Goal: Transaction & Acquisition: Purchase product/service

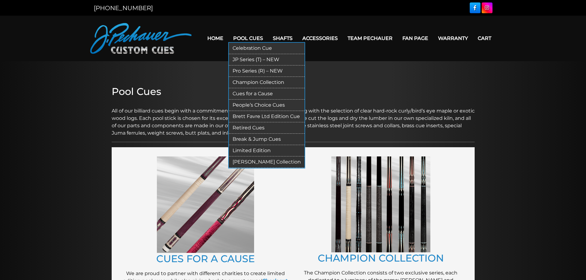
click at [250, 71] on link "Pro Series (R) – NEW" at bounding box center [267, 71] width 76 height 11
click at [248, 59] on link "JP Series (T) – NEW" at bounding box center [267, 59] width 76 height 11
click at [246, 82] on link "Champion Collection" at bounding box center [267, 82] width 76 height 11
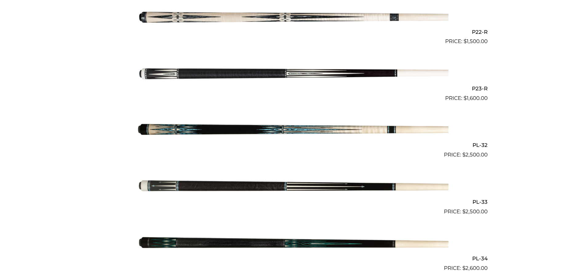
scroll to position [1402, 0]
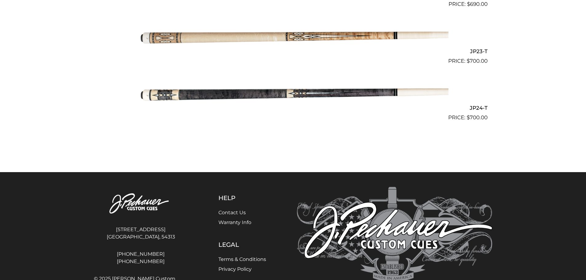
scroll to position [1468, 0]
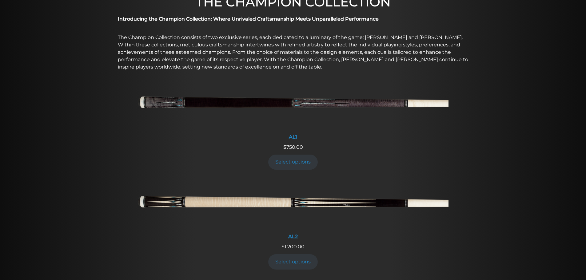
scroll to position [203, 0]
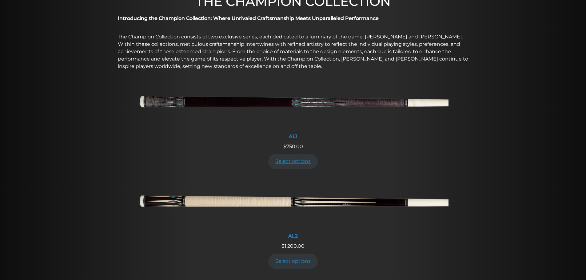
click at [292, 160] on link "Select options" at bounding box center [293, 161] width 50 height 15
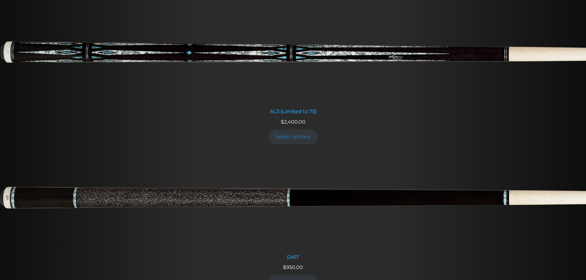
scroll to position [469, 0]
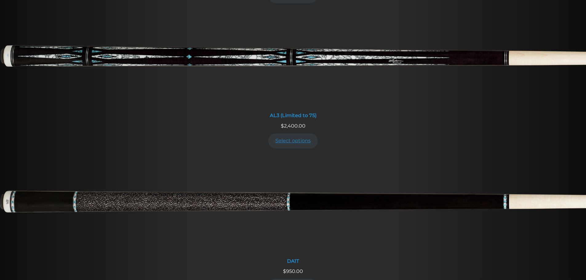
click at [292, 140] on link "Select options" at bounding box center [293, 140] width 50 height 15
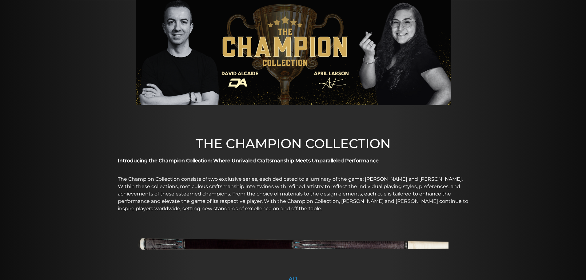
scroll to position [0, 0]
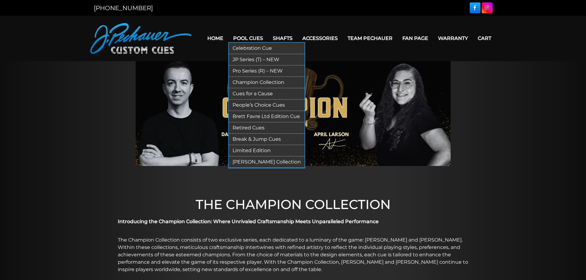
click at [262, 70] on link "Pro Series (R) – NEW" at bounding box center [267, 71] width 76 height 11
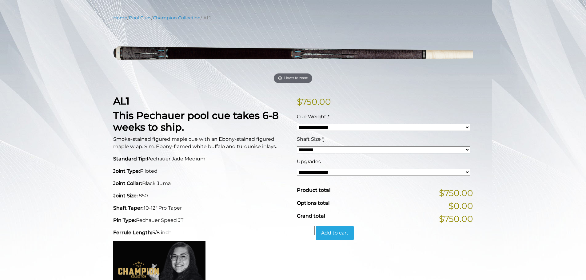
scroll to position [70, 0]
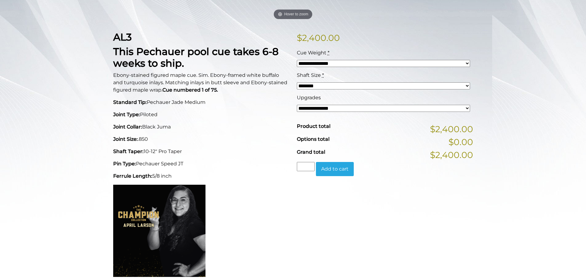
scroll to position [135, 0]
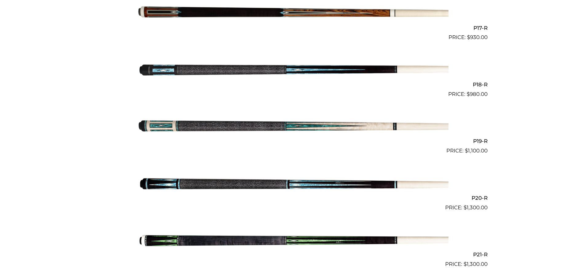
scroll to position [1118, 0]
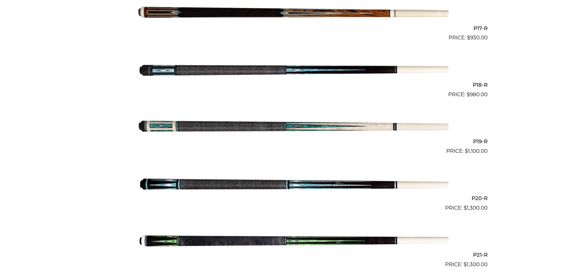
click at [271, 72] on img at bounding box center [293, 70] width 311 height 52
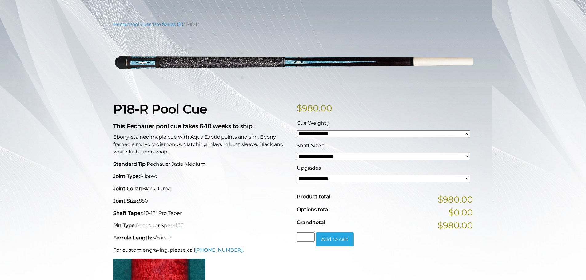
scroll to position [52, 0]
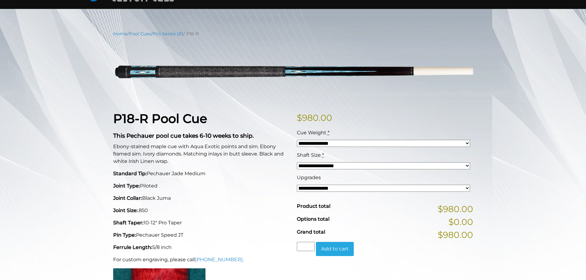
click at [466, 185] on select "**********" at bounding box center [383, 188] width 173 height 7
select select "*****"
click at [297, 185] on select "**********" at bounding box center [383, 188] width 173 height 7
click at [371, 174] on div "**********" at bounding box center [383, 163] width 176 height 22
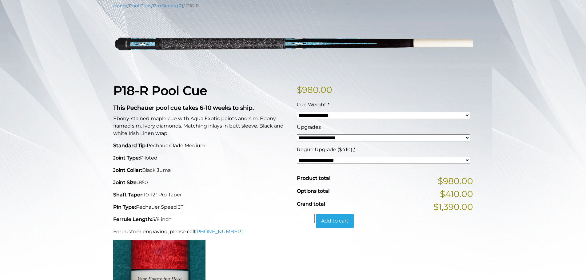
scroll to position [0, 0]
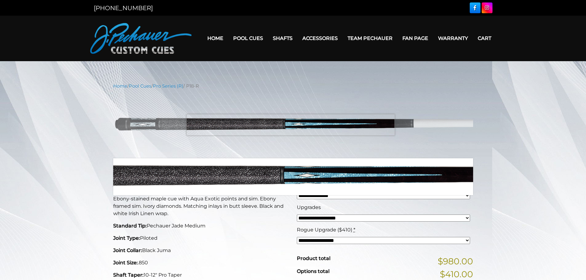
click at [290, 125] on img at bounding box center [293, 124] width 360 height 60
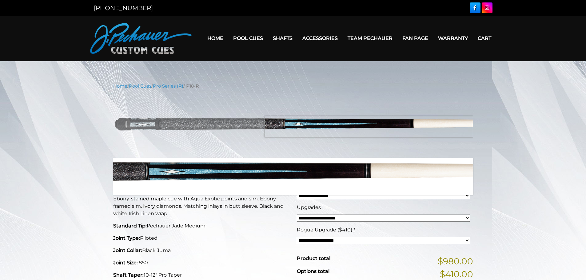
click at [375, 127] on img at bounding box center [293, 124] width 360 height 60
drag, startPoint x: 376, startPoint y: 127, endPoint x: 388, endPoint y: 127, distance: 12.0
click at [380, 127] on img at bounding box center [293, 124] width 360 height 60
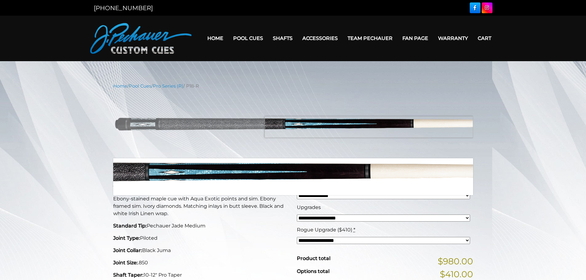
click at [406, 129] on img at bounding box center [293, 124] width 360 height 60
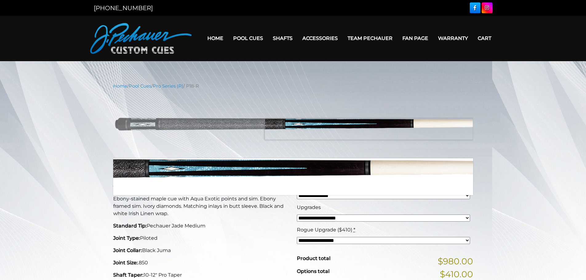
click at [412, 129] on img at bounding box center [293, 124] width 360 height 60
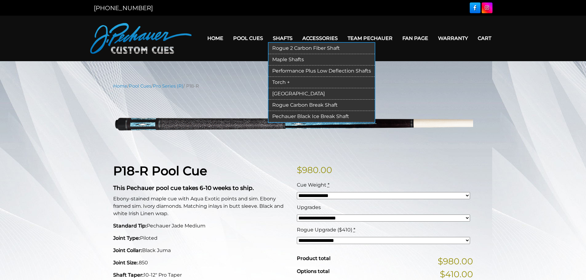
click at [295, 50] on link "Rogue 2 Carbon Fiber Shaft" at bounding box center [321, 48] width 106 height 11
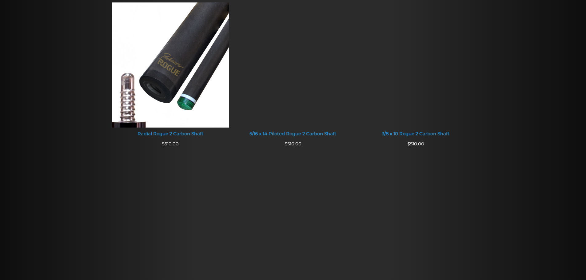
scroll to position [399, 0]
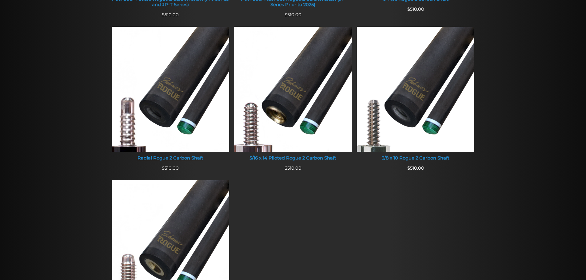
click at [179, 159] on div "Radial Rogue 2 Carbon Shaft" at bounding box center [171, 159] width 118 height 6
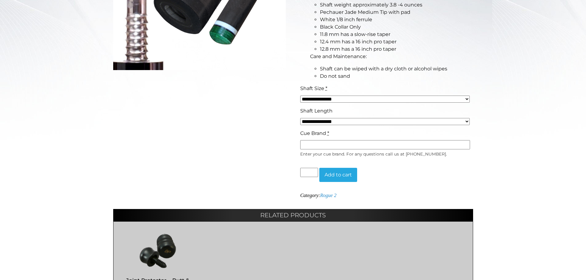
scroll to position [209, 0]
